Goal: Information Seeking & Learning: Learn about a topic

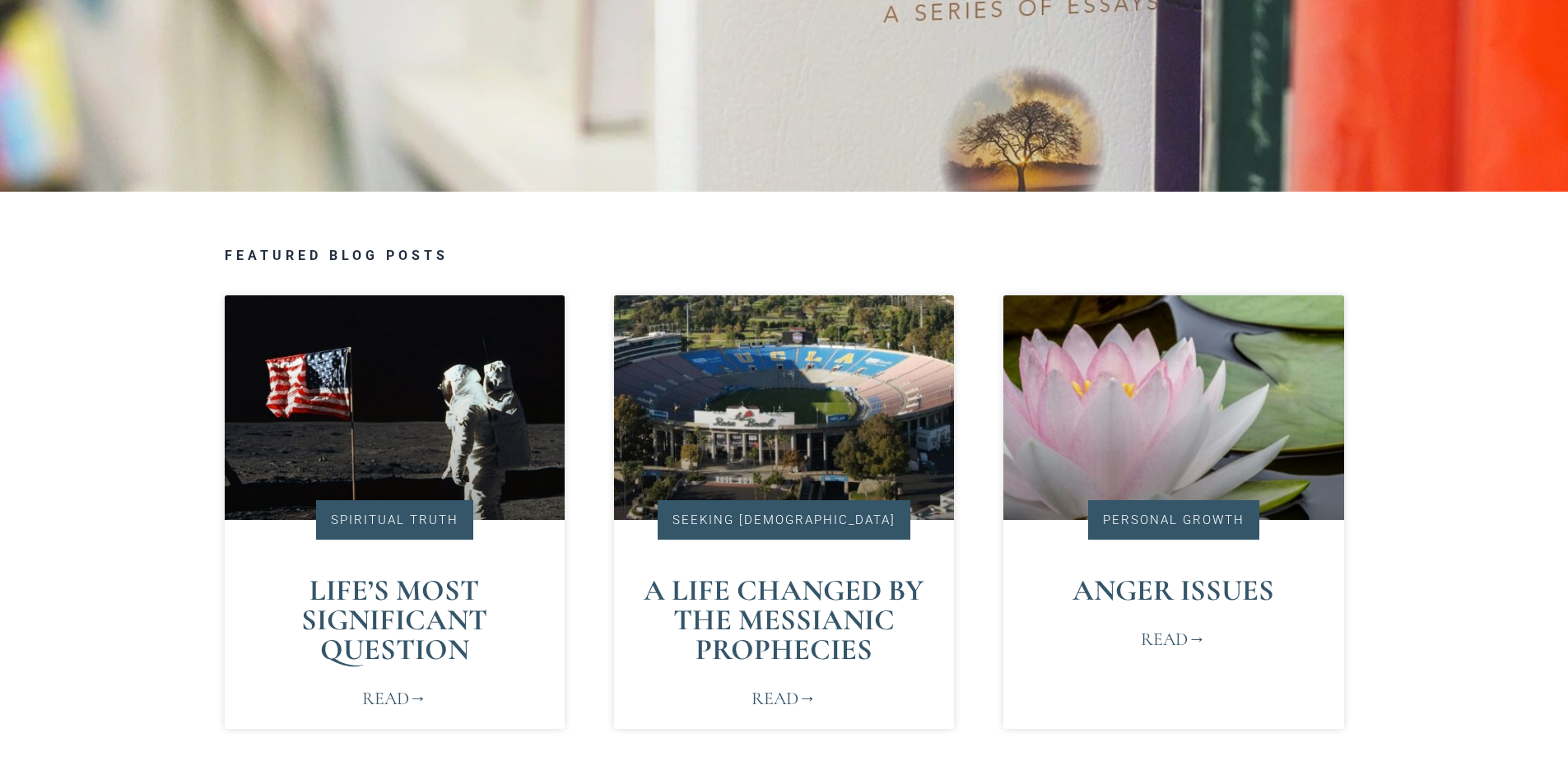
scroll to position [904, 0]
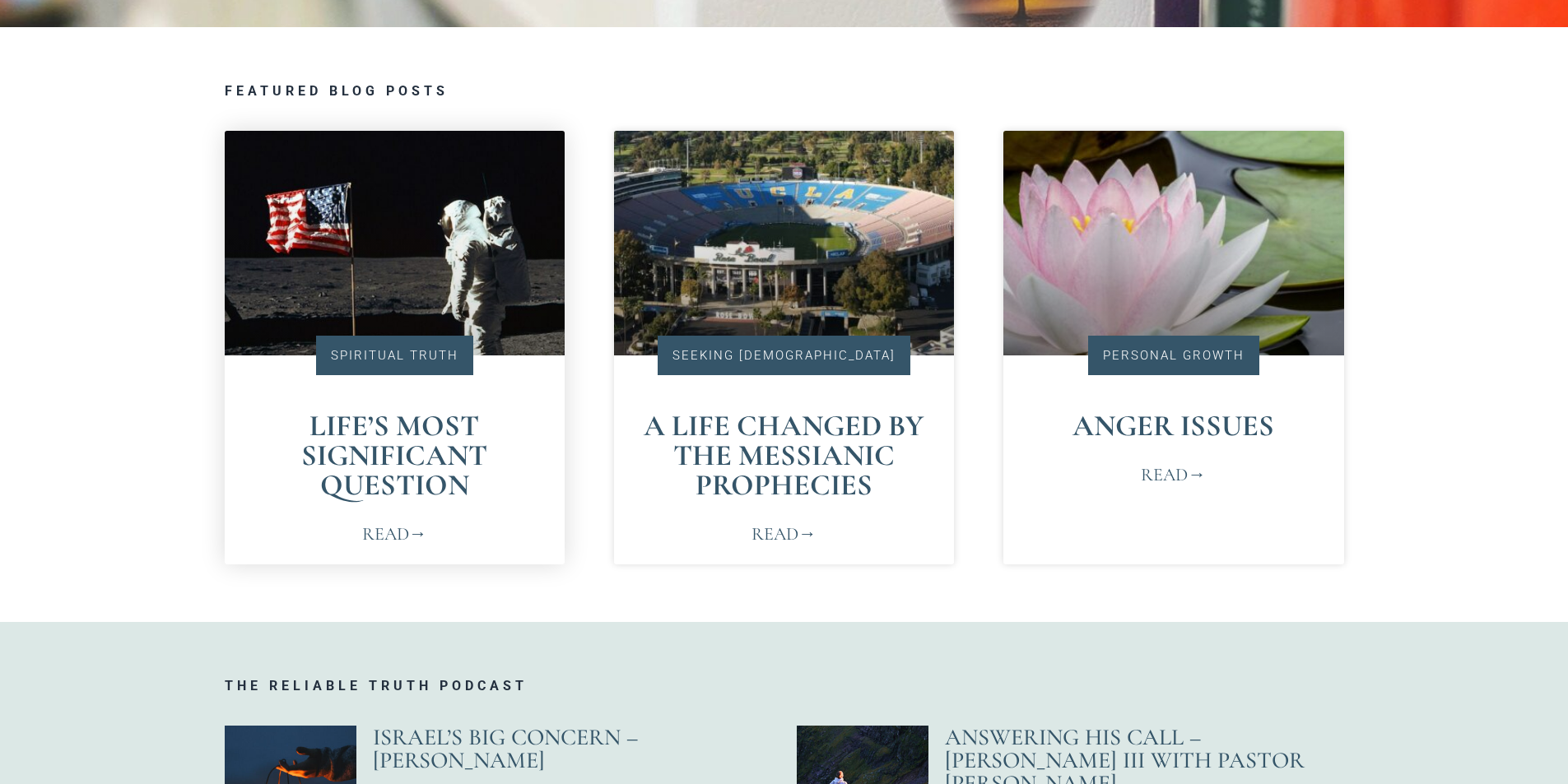
click at [394, 539] on link "Read" at bounding box center [395, 534] width 65 height 27
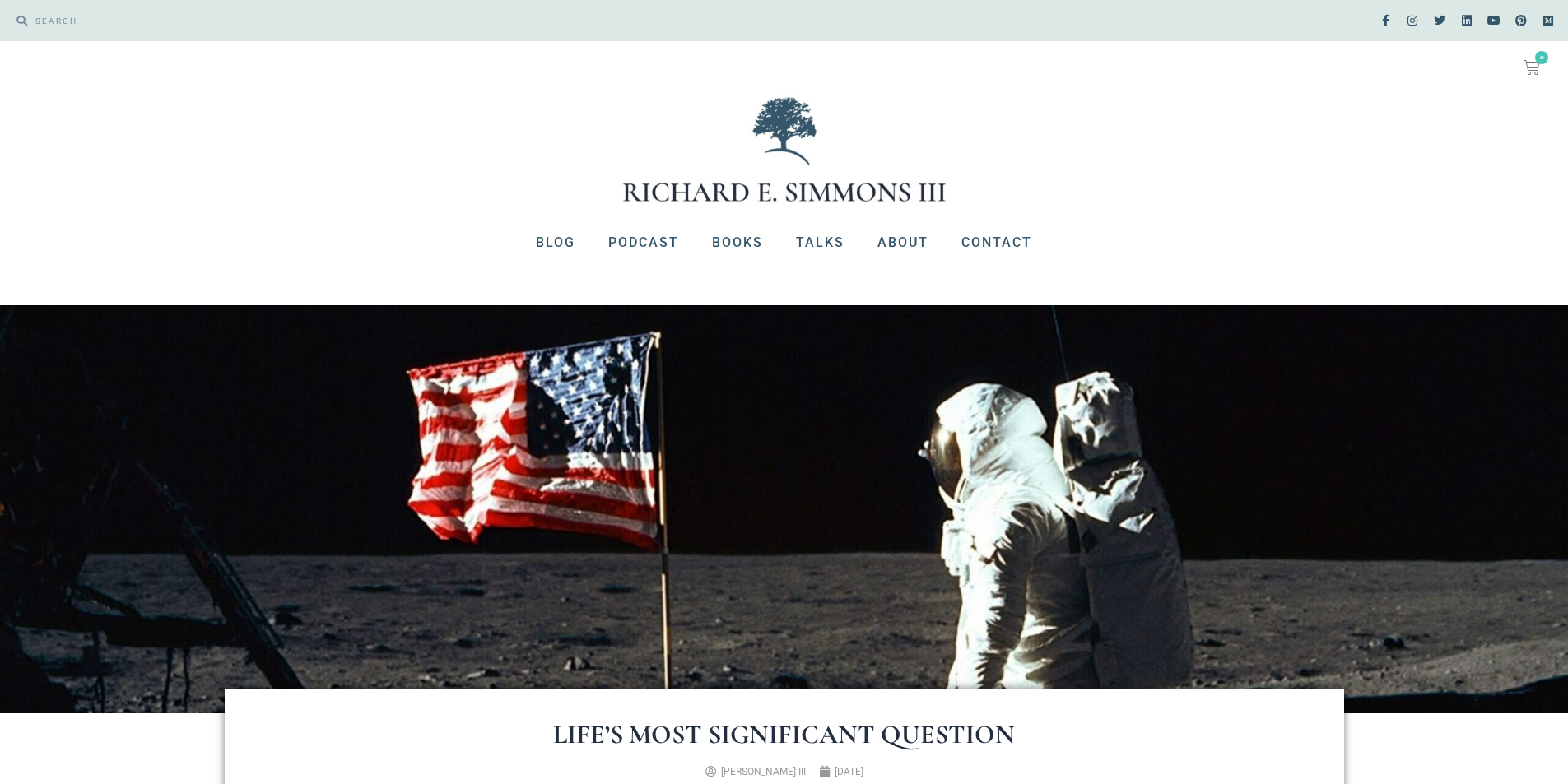
scroll to position [658, 0]
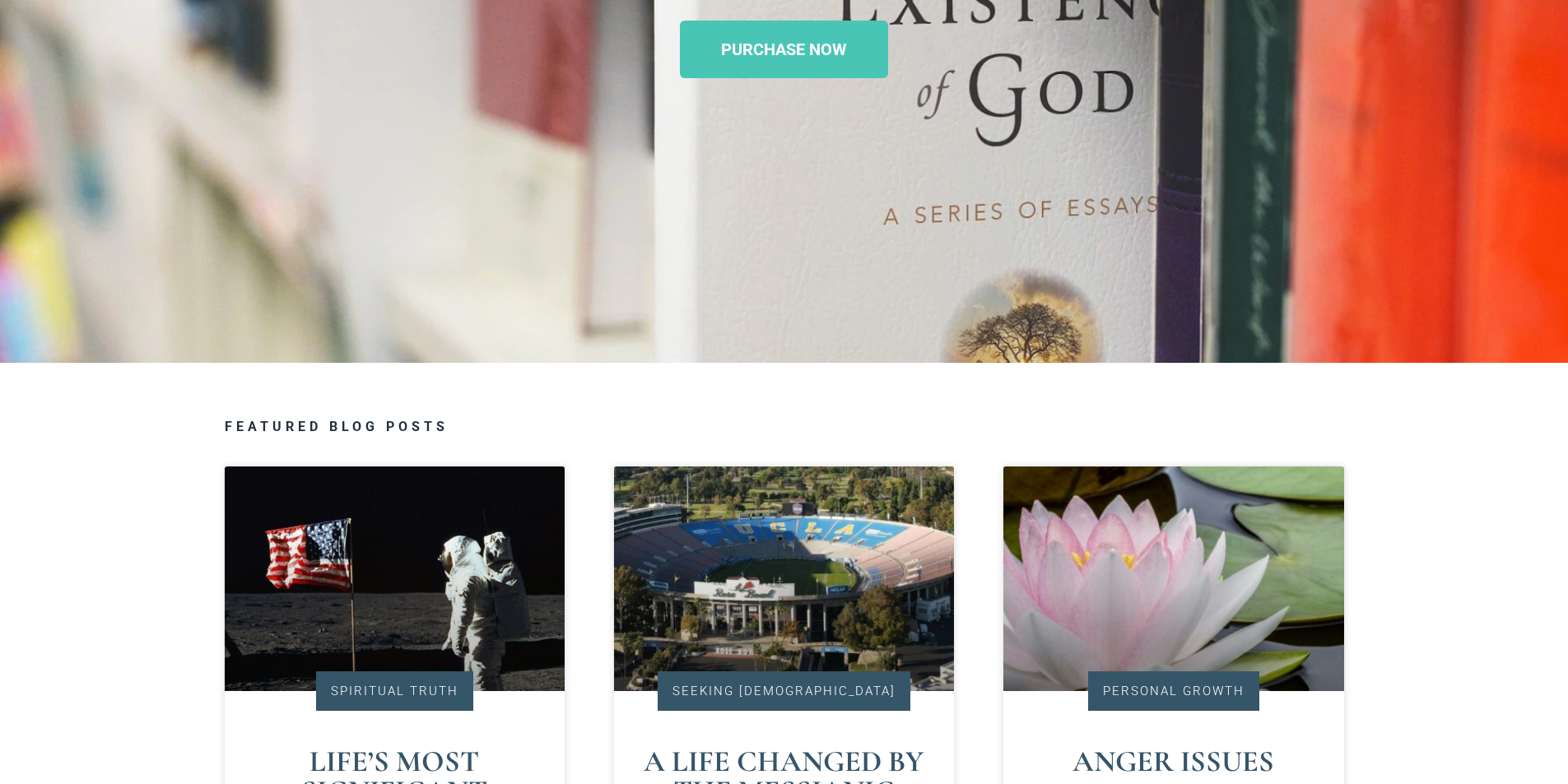
scroll to position [412, 0]
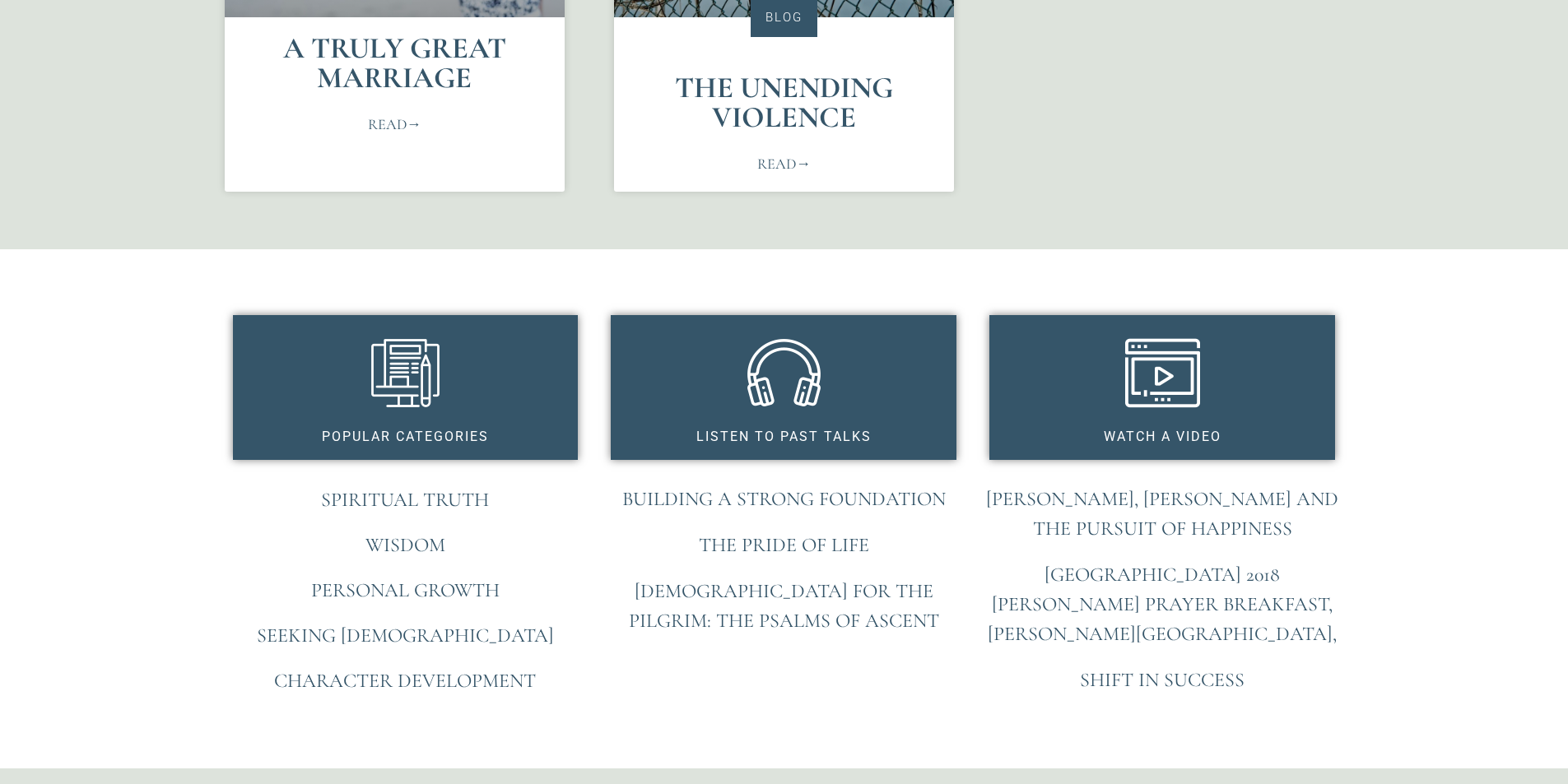
scroll to position [1070, 0]
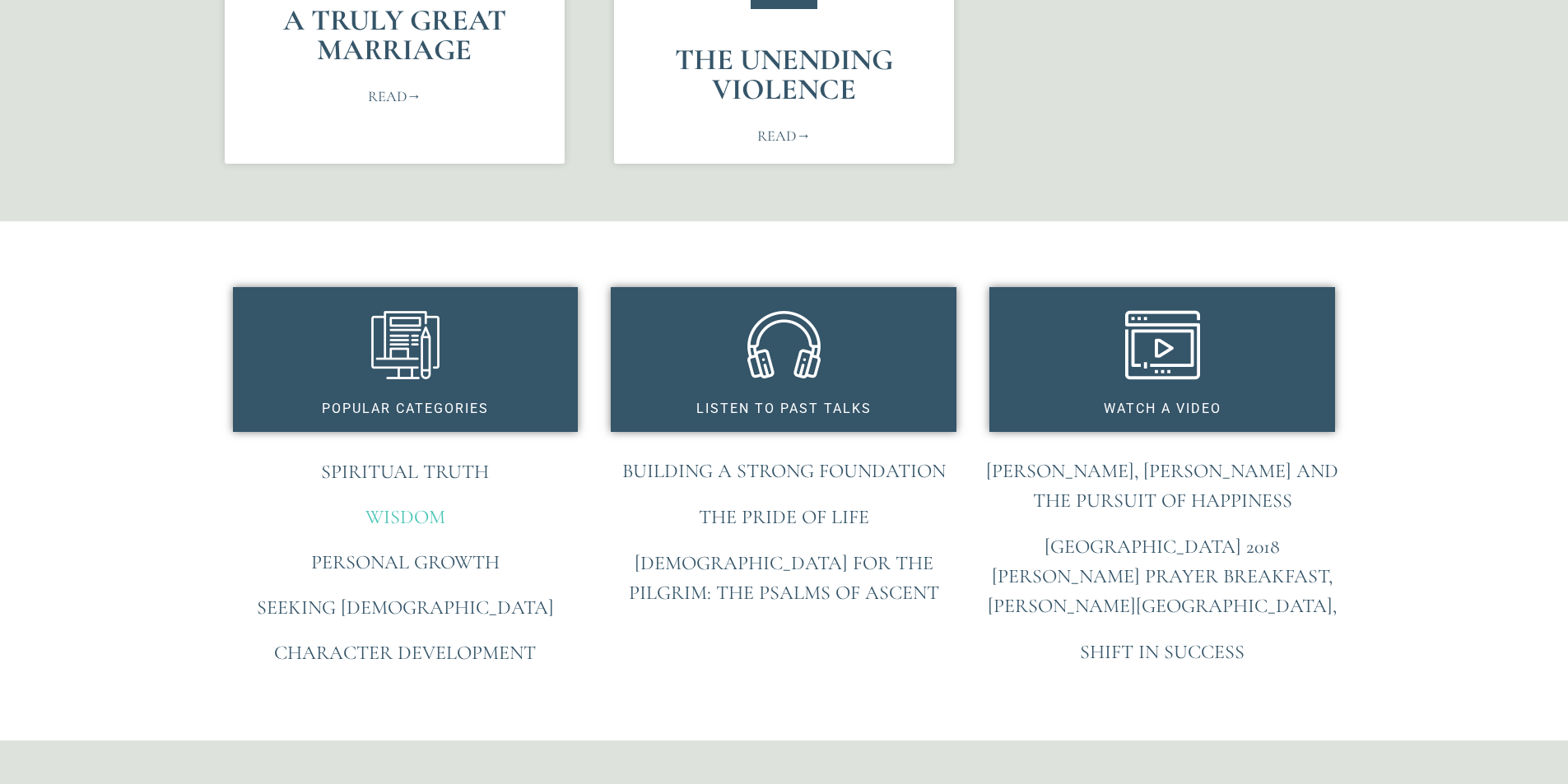
click at [424, 505] on link "Wisdom" at bounding box center [405, 517] width 80 height 24
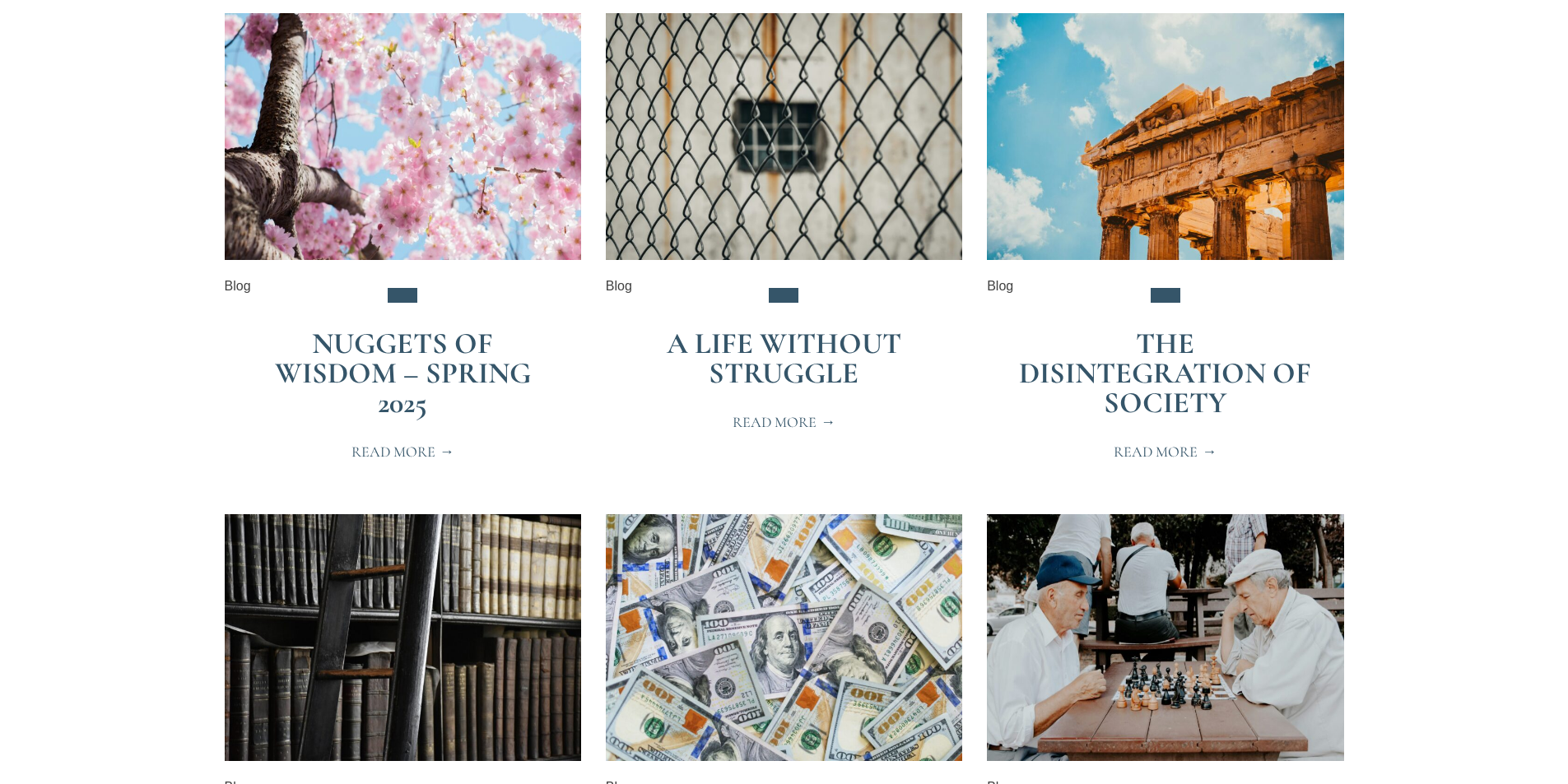
scroll to position [822, 0]
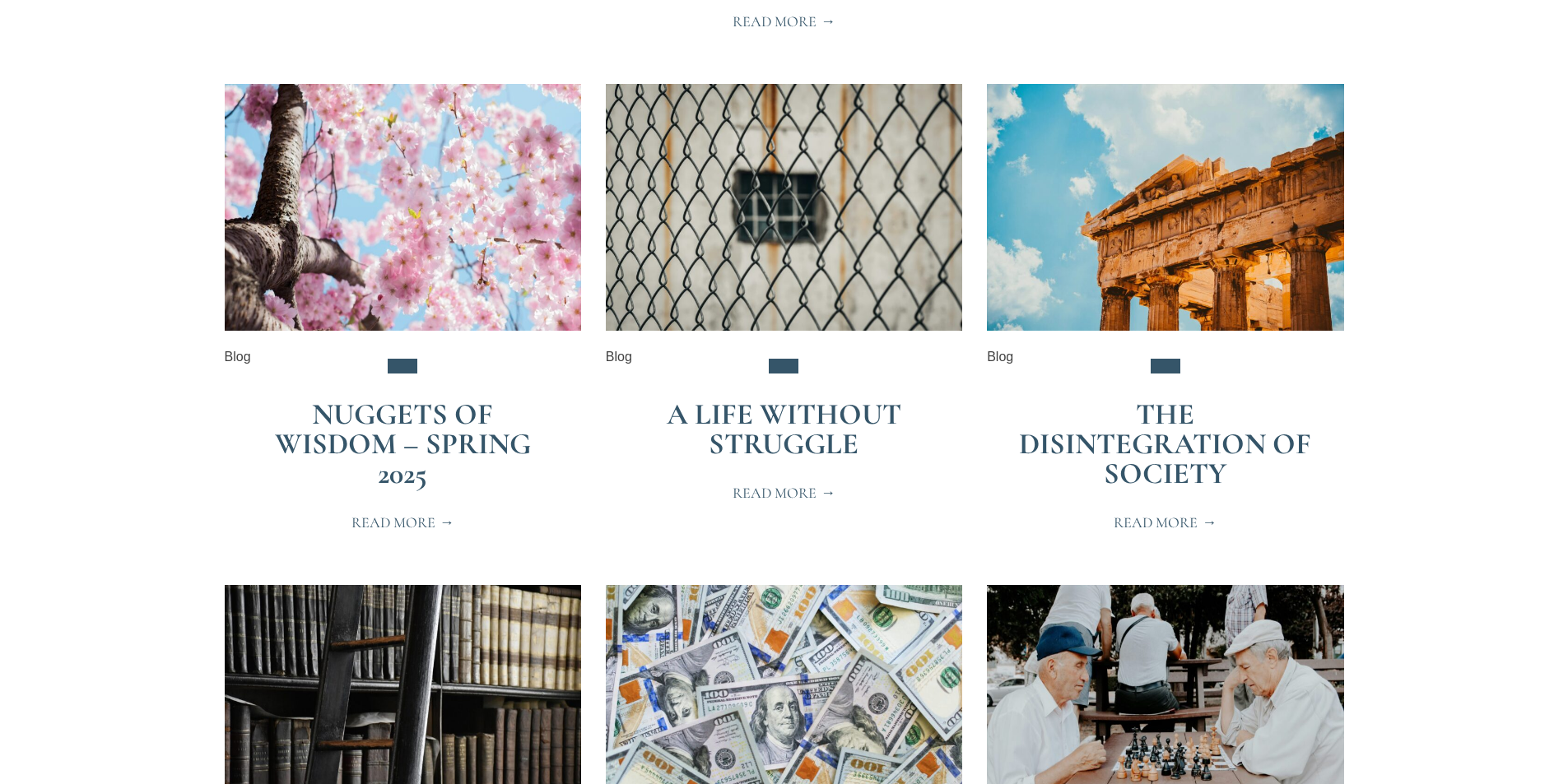
click at [769, 494] on span "Read More" at bounding box center [784, 493] width 103 height 15
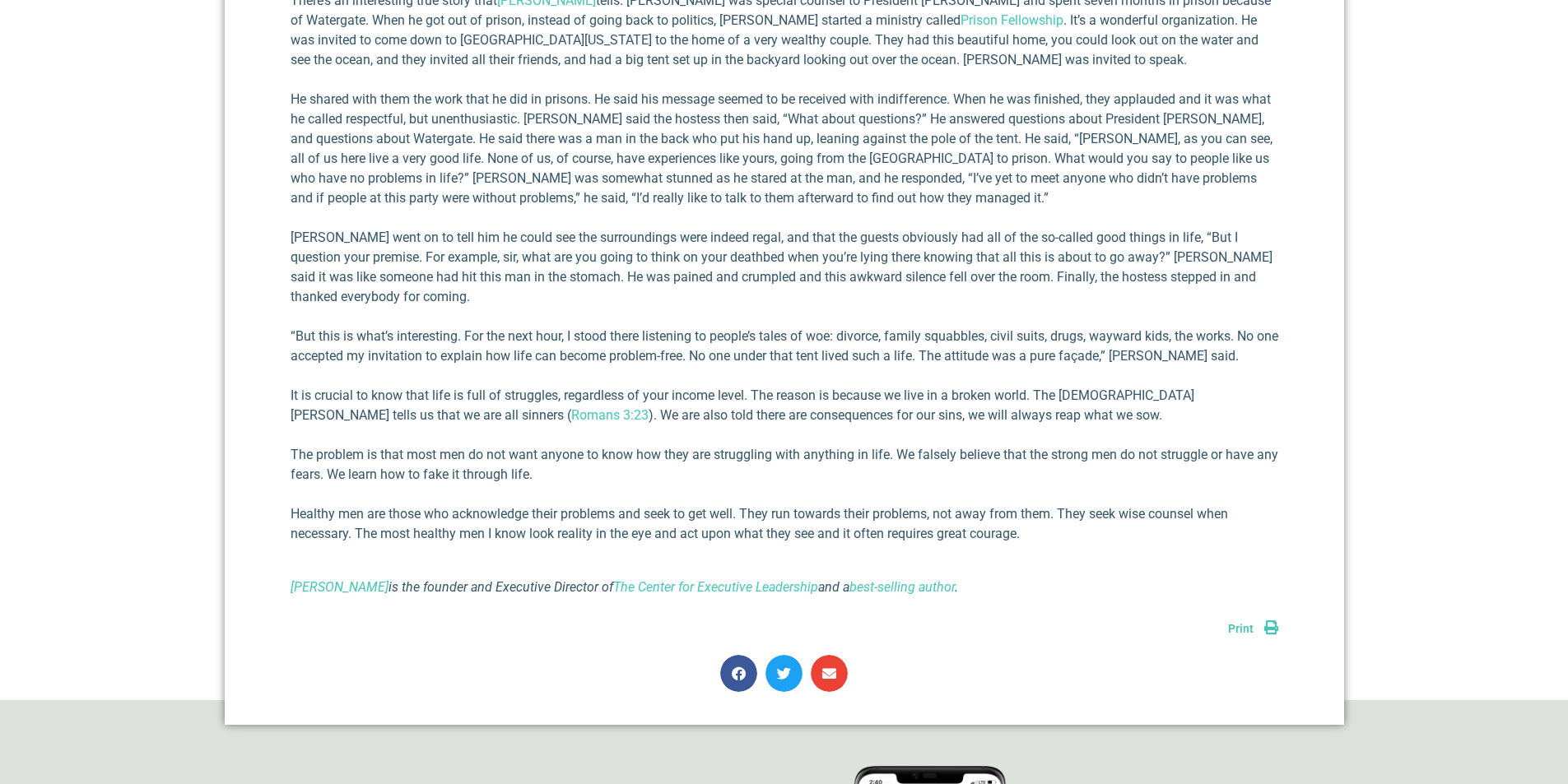
scroll to position [904, 0]
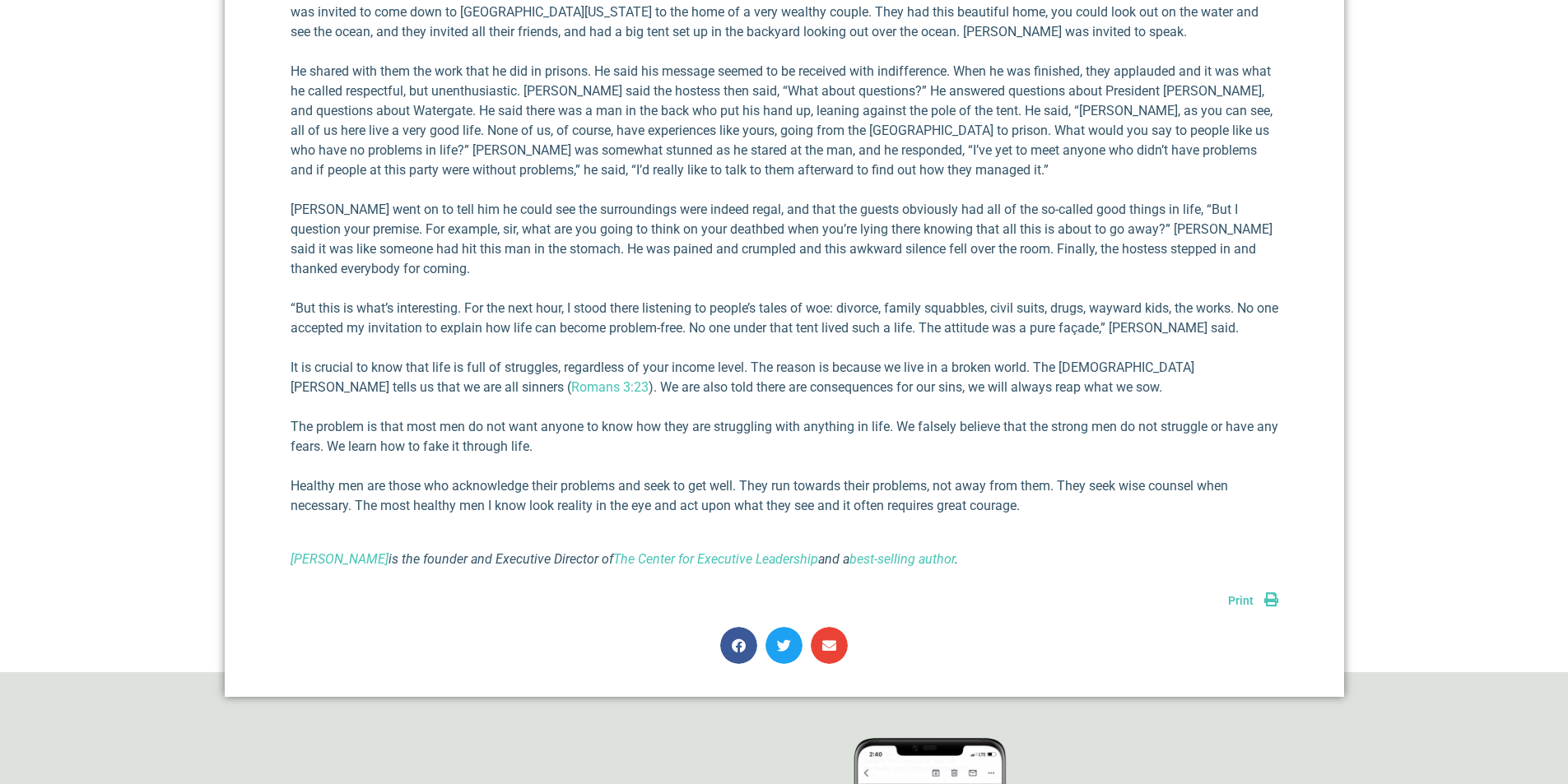
drag, startPoint x: 154, startPoint y: 481, endPoint x: 154, endPoint y: 502, distance: 21.0
click at [154, 502] on section "A Life Without Struggle Richard E. Simmons III March 7, 2025 I think one of the…" at bounding box center [784, 240] width 1568 height 863
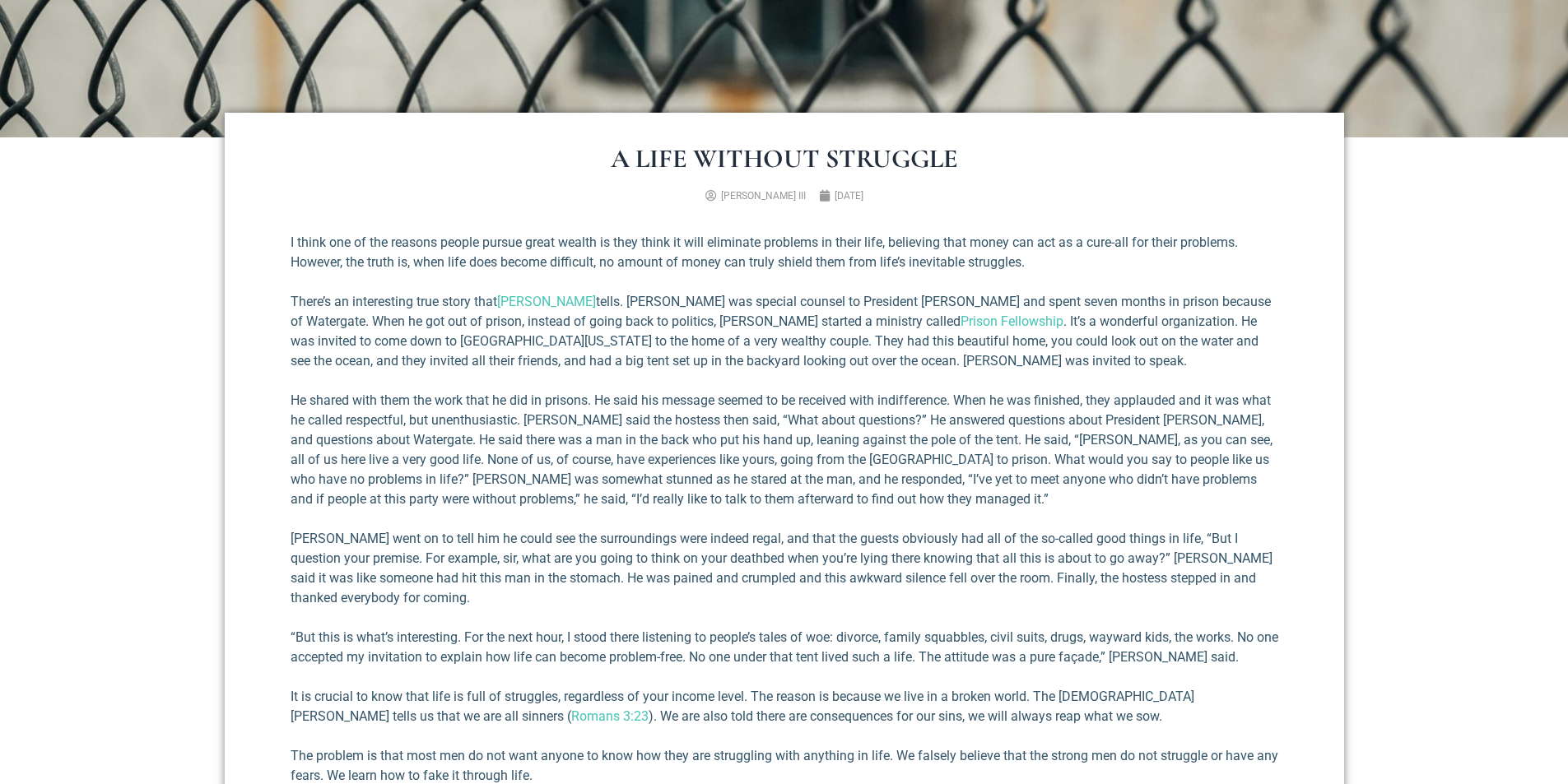
scroll to position [494, 0]
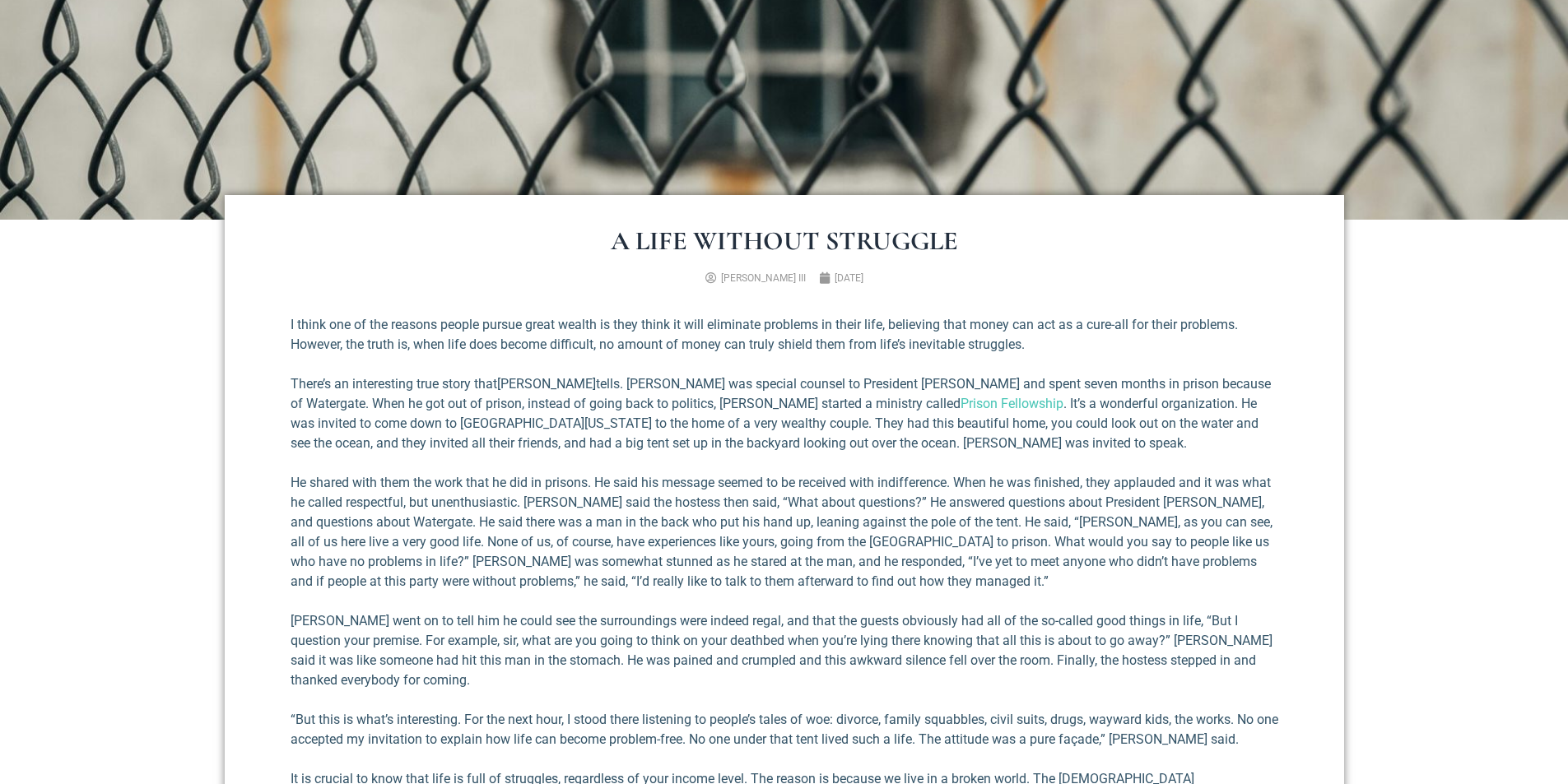
click at [560, 381] on link "Charles Colson" at bounding box center [546, 384] width 98 height 15
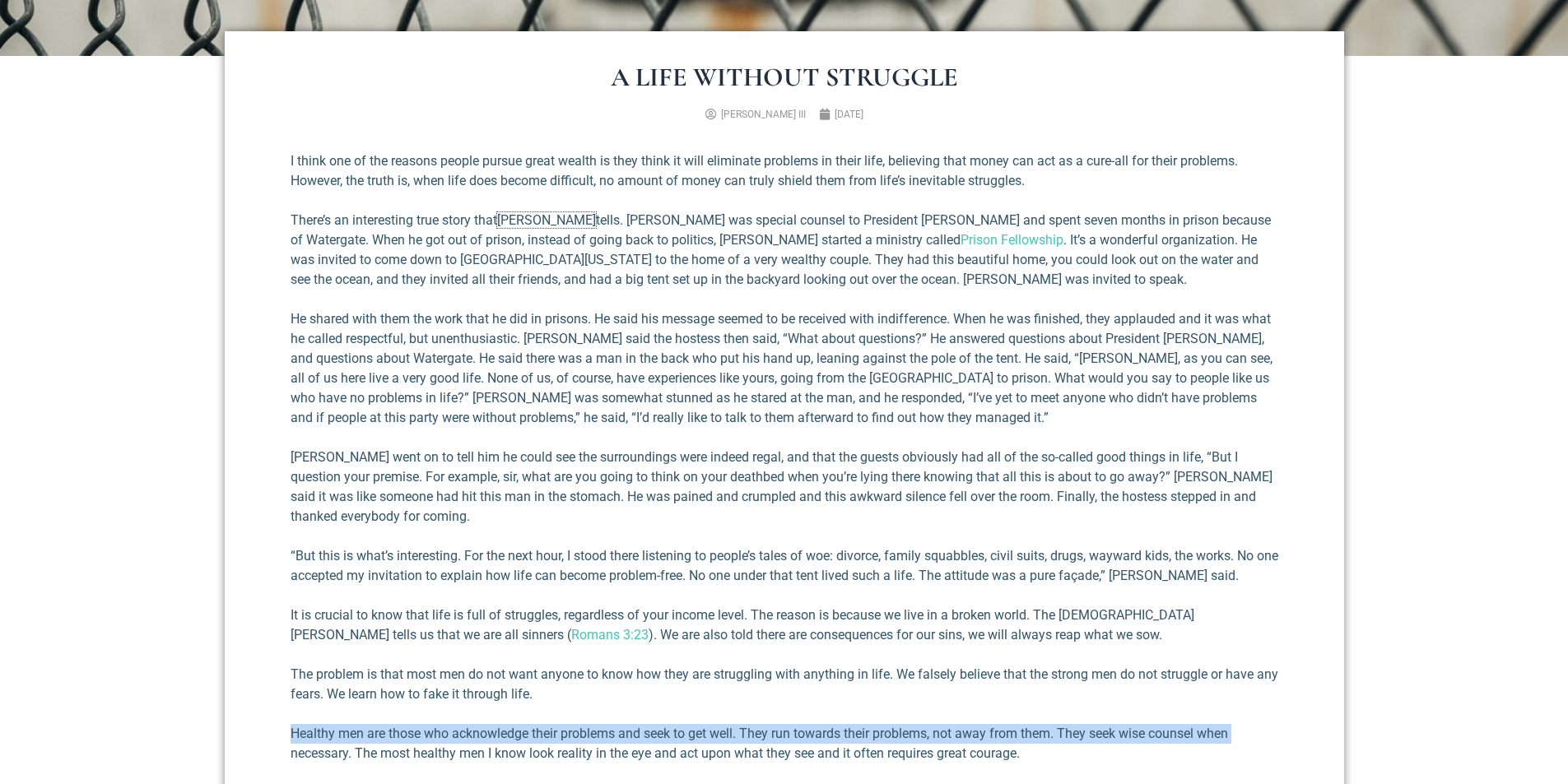
scroll to position [658, 0]
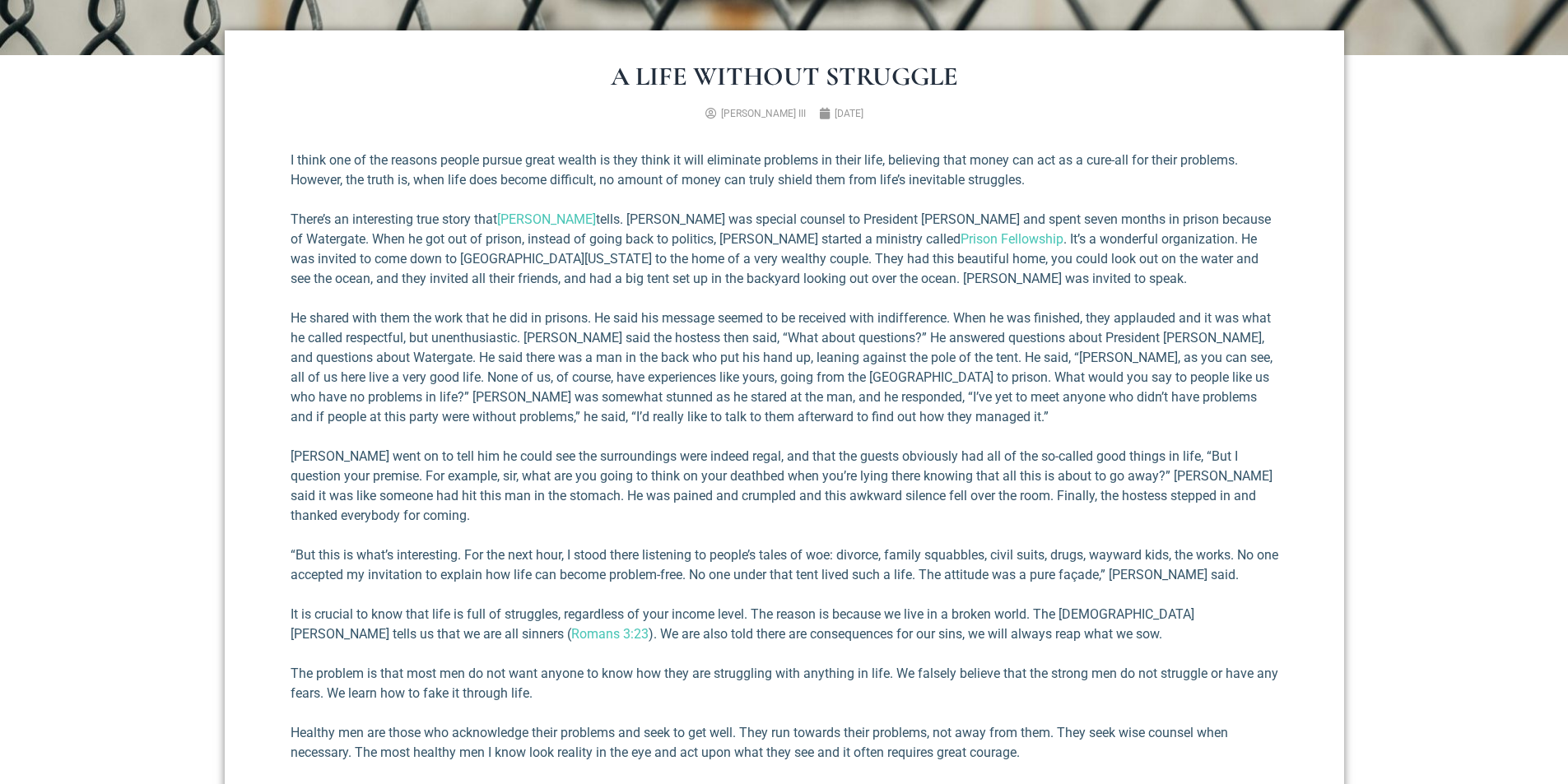
click at [1498, 254] on section "A Life Without Struggle Richard E. Simmons III March 7, 2025 I think one of the…" at bounding box center [784, 487] width 1568 height 863
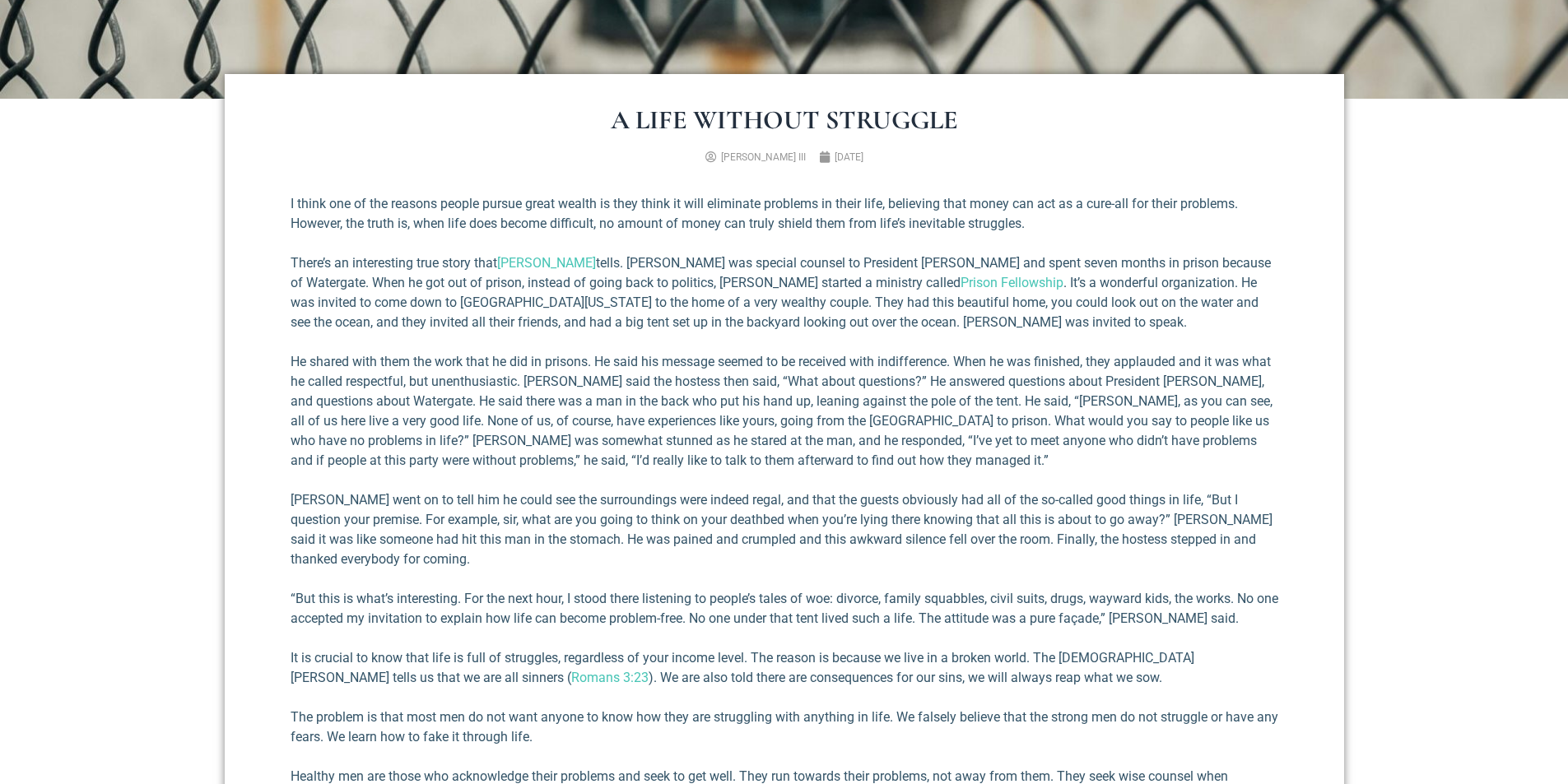
scroll to position [576, 0]
